Goal: Navigation & Orientation: Find specific page/section

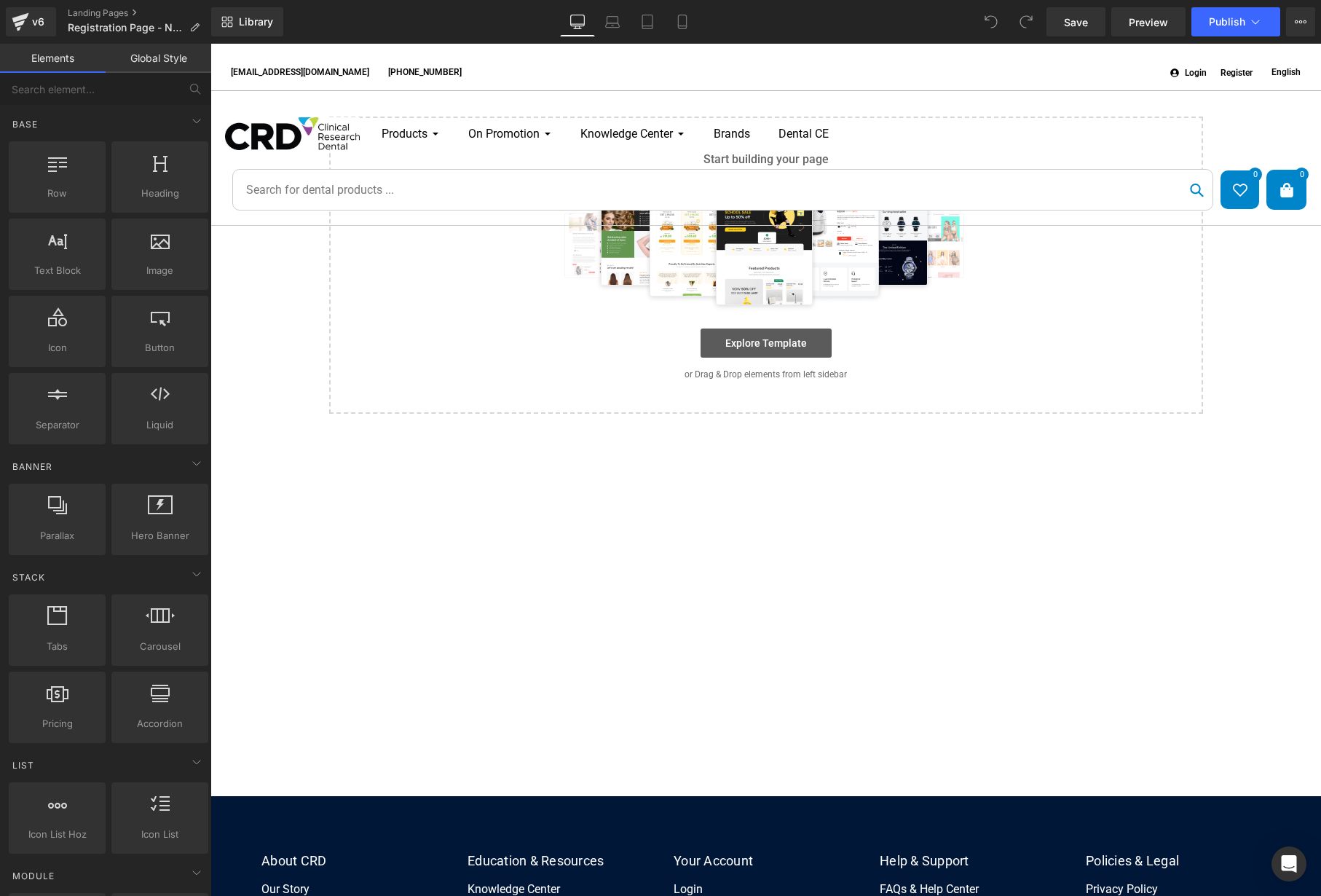
click at [750, 350] on link "Explore Template" at bounding box center [766, 342] width 131 height 29
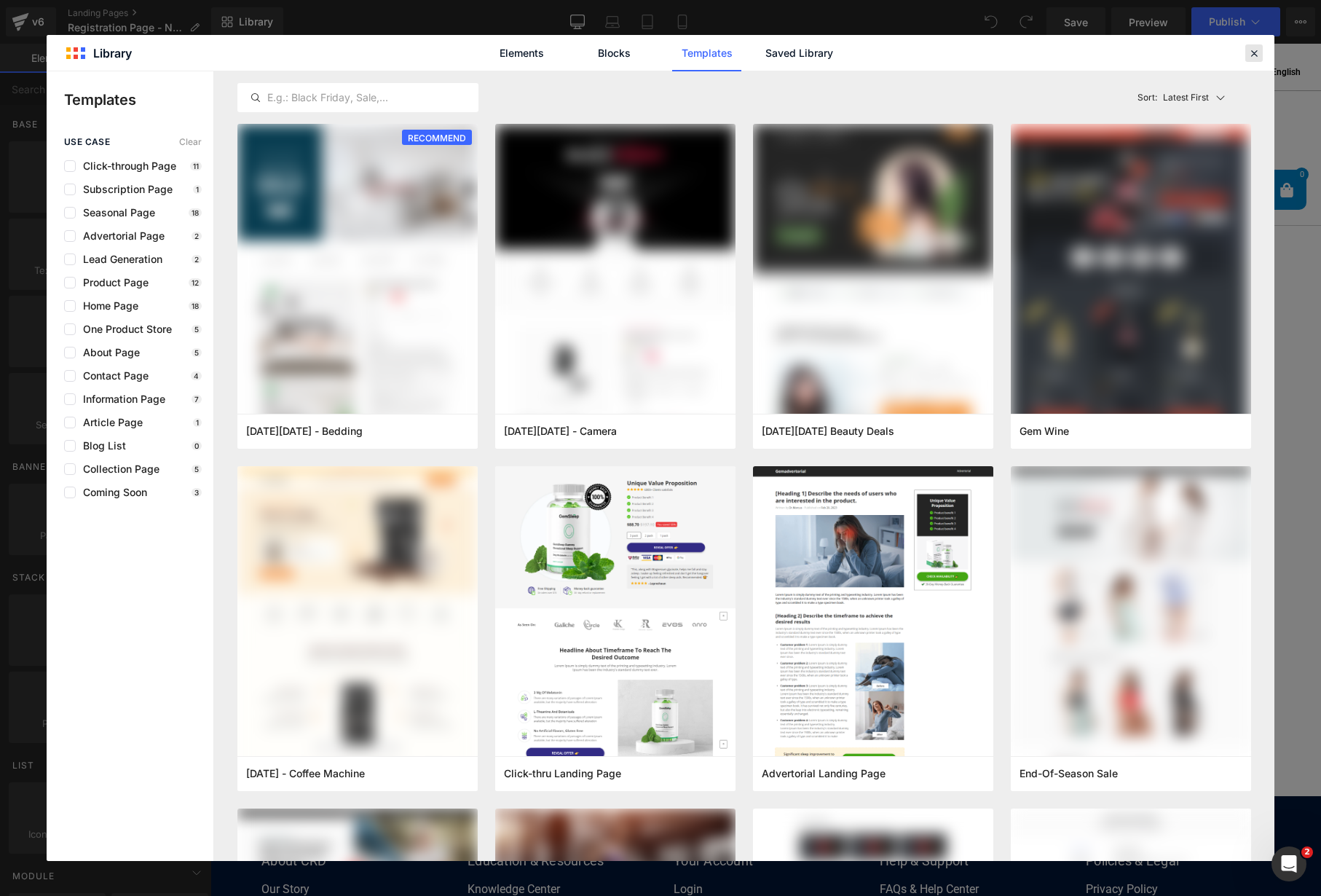
click at [1254, 52] on icon at bounding box center [1254, 53] width 13 height 13
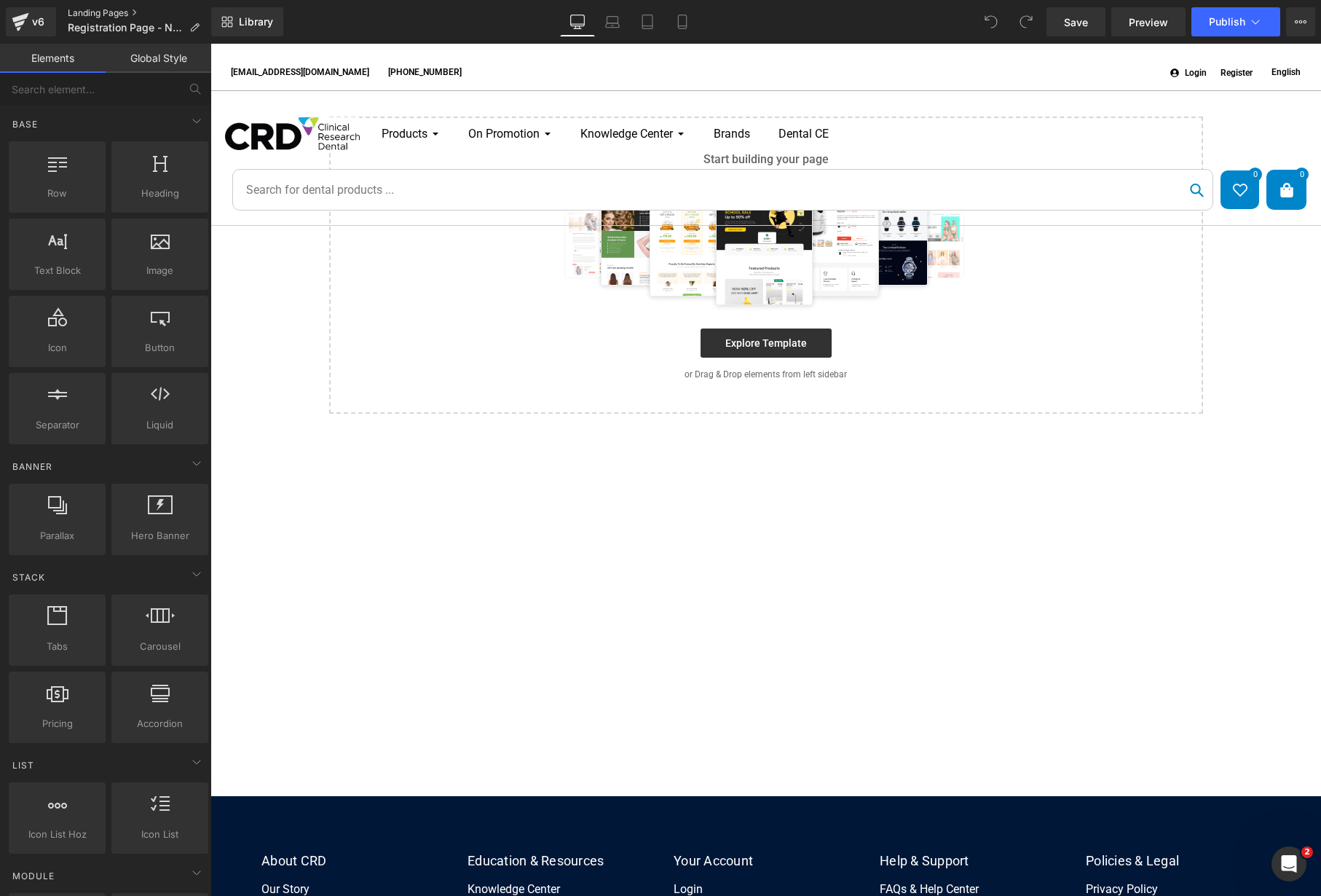
click at [97, 11] on link "Landing Pages" at bounding box center [139, 13] width 144 height 11
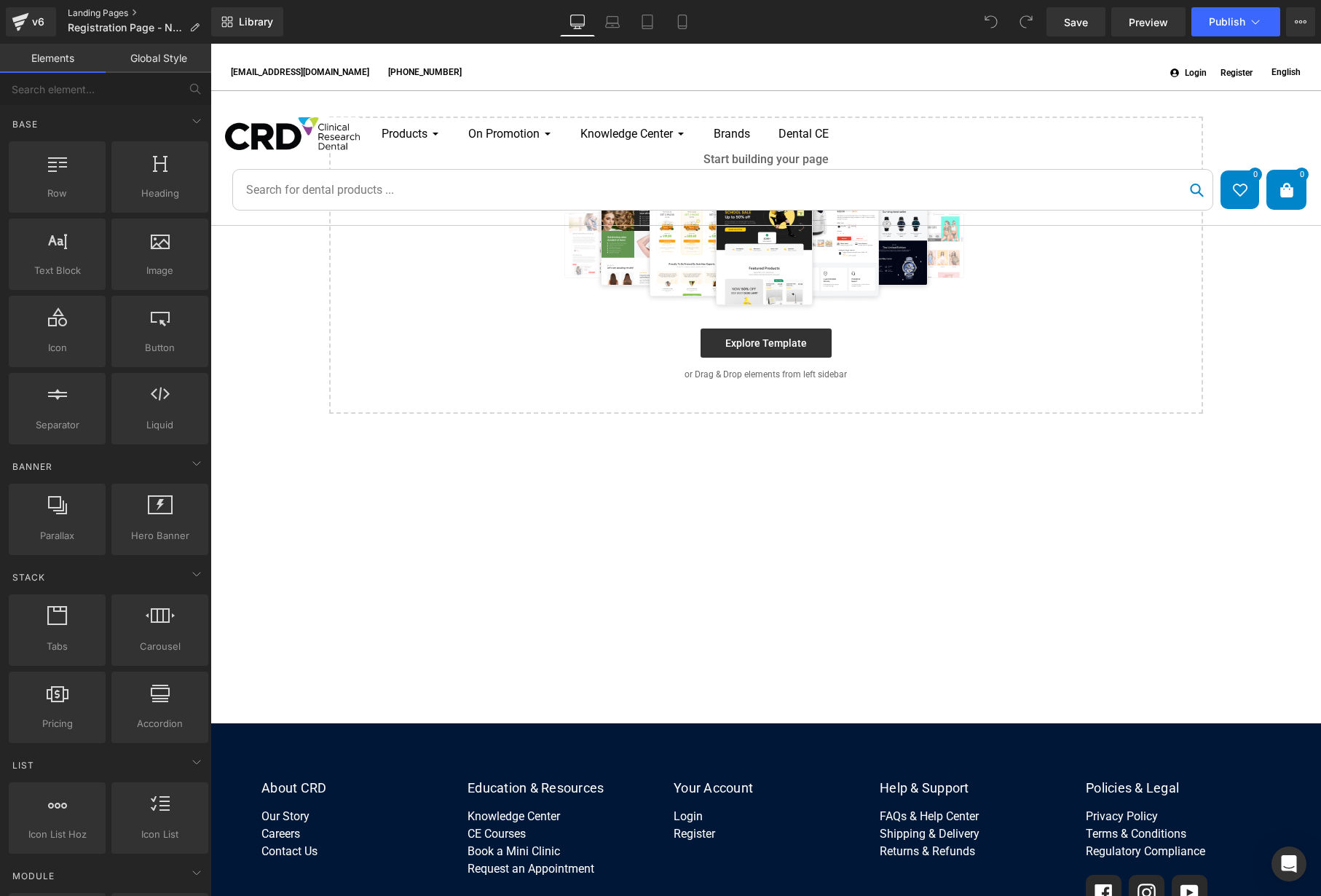
click at [119, 12] on link "Landing Pages" at bounding box center [139, 13] width 144 height 11
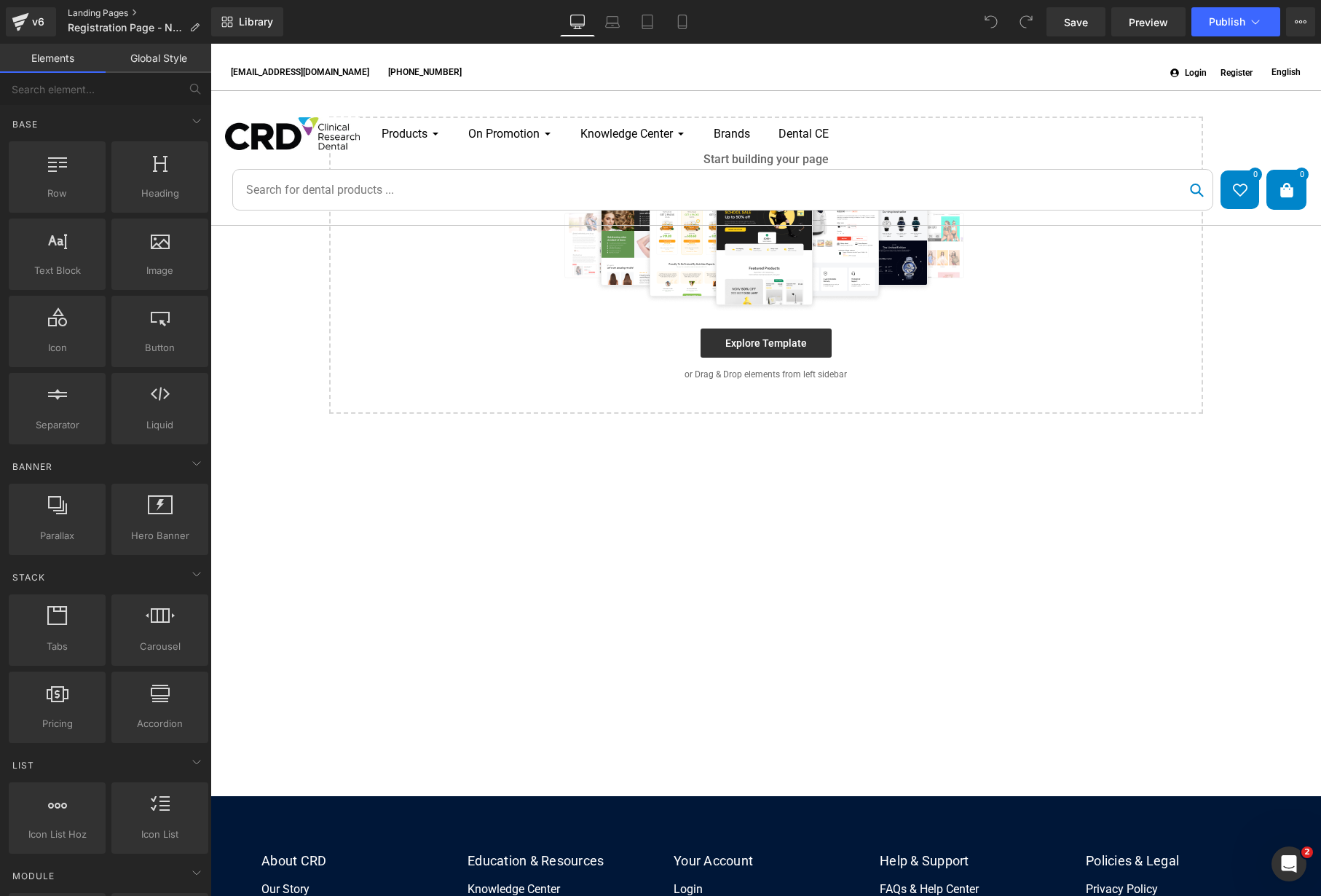
click at [114, 11] on link "Landing Pages" at bounding box center [139, 13] width 144 height 11
